Goal: Task Accomplishment & Management: Manage account settings

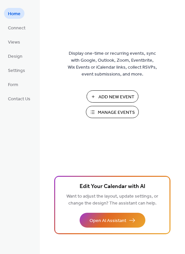
click at [134, 112] on span "Manage Events" at bounding box center [116, 112] width 37 height 7
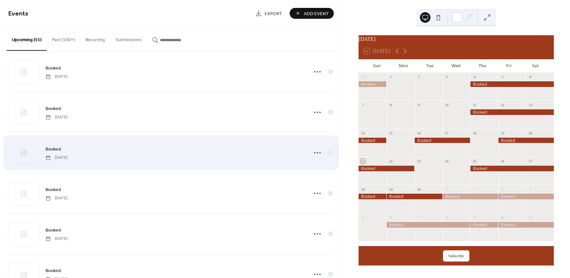
scroll to position [132, 0]
click at [315, 152] on icon at bounding box center [317, 152] width 11 height 11
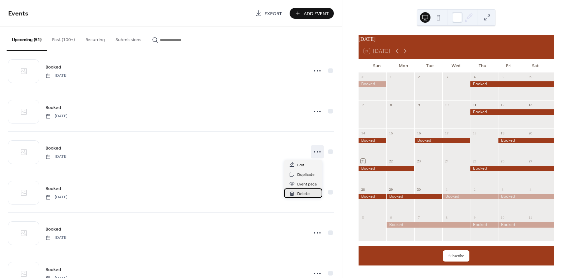
click at [301, 194] on span "Delete" at bounding box center [303, 194] width 13 height 7
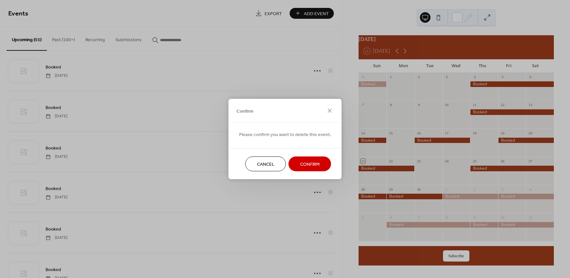
click at [300, 165] on span "Confirm" at bounding box center [309, 164] width 19 height 7
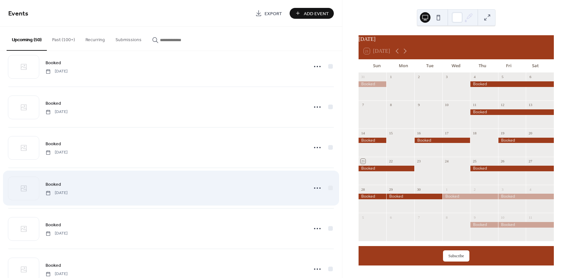
scroll to position [363, 0]
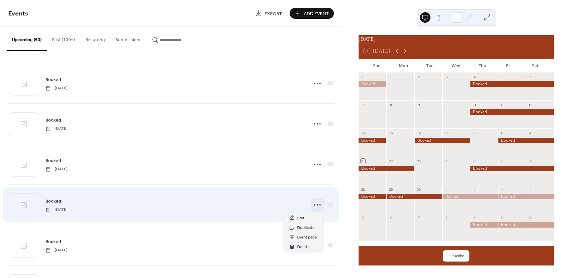
click at [315, 206] on icon at bounding box center [317, 205] width 11 height 11
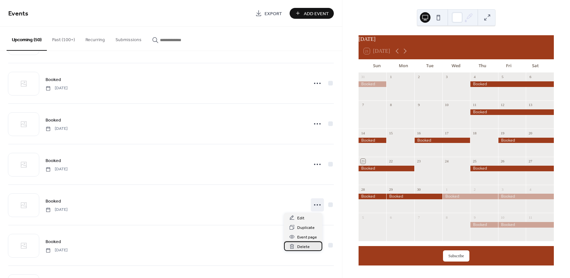
click at [301, 247] on span "Delete" at bounding box center [303, 247] width 13 height 7
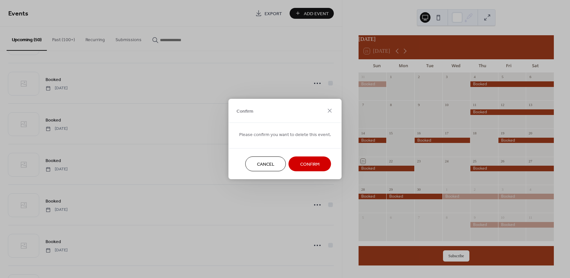
click at [313, 165] on span "Confirm" at bounding box center [309, 164] width 19 height 7
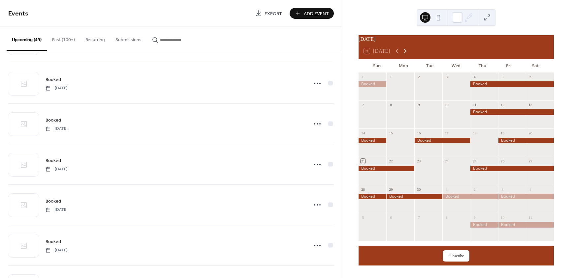
click at [406, 54] on icon at bounding box center [405, 51] width 8 height 8
